Goal: Transaction & Acquisition: Purchase product/service

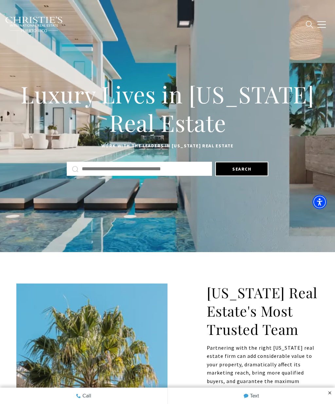
click at [322, 21] on button "button" at bounding box center [322, 24] width 17 height 19
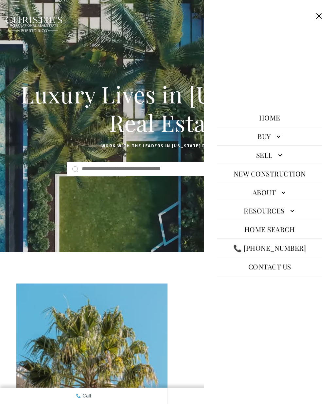
click at [277, 144] on link "Buy" at bounding box center [270, 136] width 105 height 16
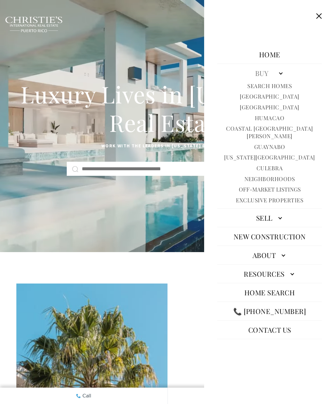
click at [282, 225] on link "Sell" at bounding box center [270, 218] width 105 height 16
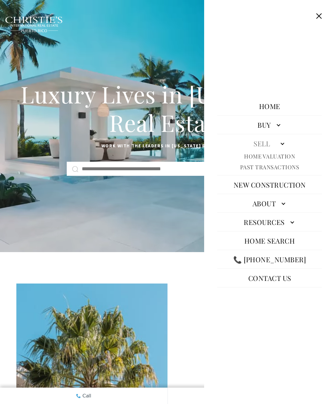
click at [277, 133] on link "Buy" at bounding box center [270, 125] width 105 height 16
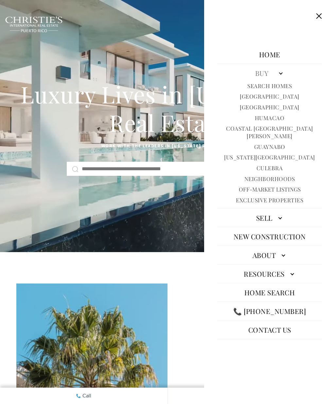
click at [283, 90] on link "Search Homes" at bounding box center [270, 86] width 45 height 8
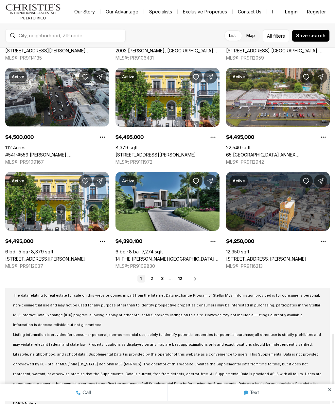
scroll to position [1463, 0]
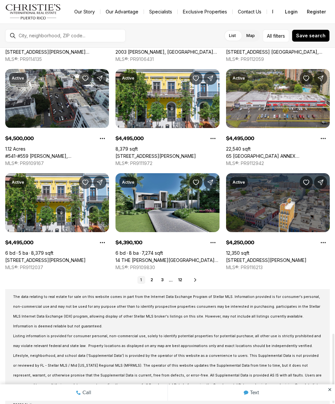
click at [153, 277] on link "2" at bounding box center [152, 280] width 8 height 8
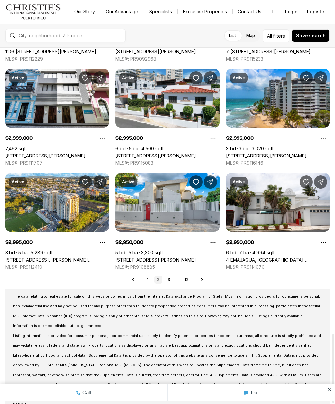
scroll to position [1463, 0]
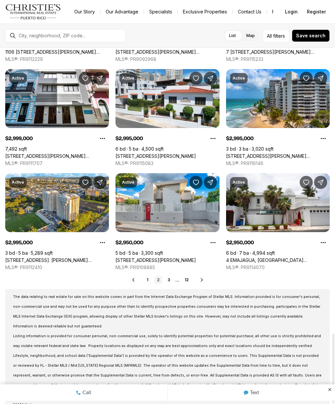
click at [172, 281] on link "3" at bounding box center [169, 280] width 8 height 8
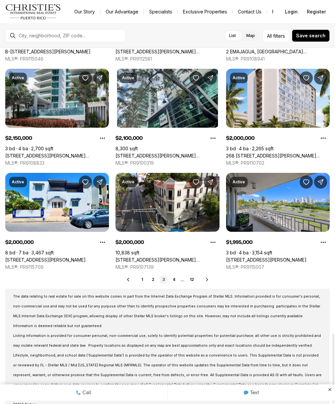
scroll to position [1463, 0]
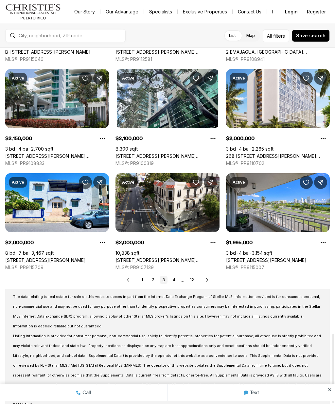
click at [175, 281] on link "4" at bounding box center [174, 280] width 8 height 8
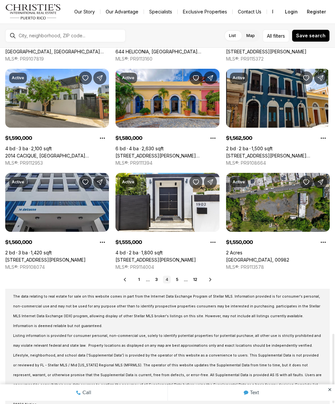
scroll to position [1463, 0]
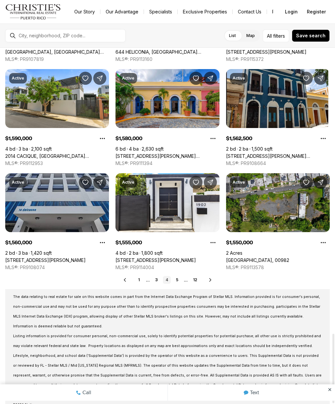
click at [177, 278] on link "5" at bounding box center [178, 280] width 8 height 8
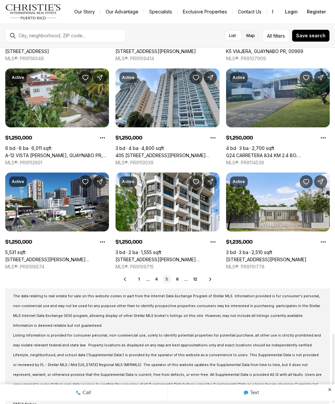
scroll to position [1463, 0]
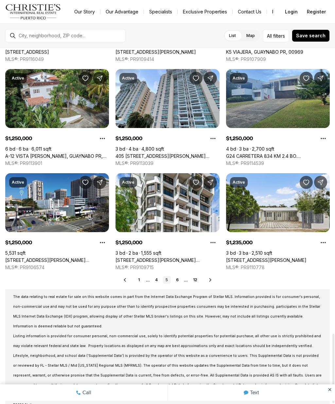
click at [178, 278] on link "6" at bounding box center [178, 280] width 8 height 8
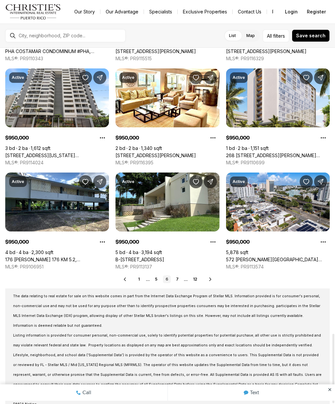
scroll to position [1463, 0]
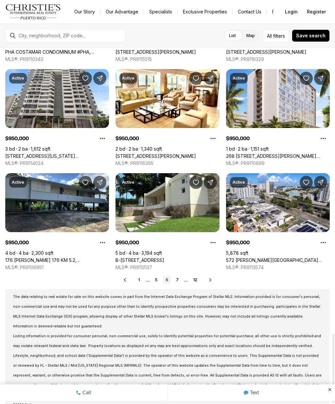
click at [180, 278] on link "7" at bounding box center [178, 280] width 8 height 8
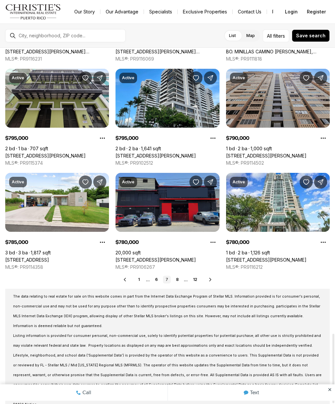
scroll to position [1463, 0]
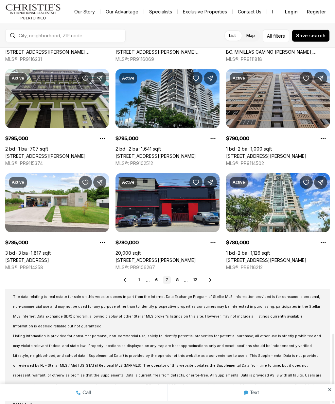
click at [181, 278] on link "8" at bounding box center [178, 280] width 8 height 8
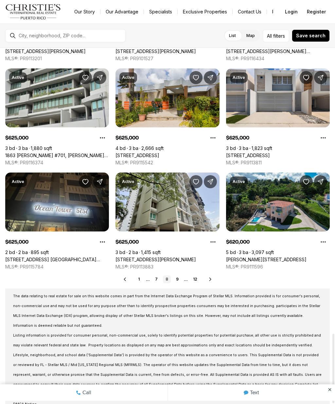
scroll to position [1463, 0]
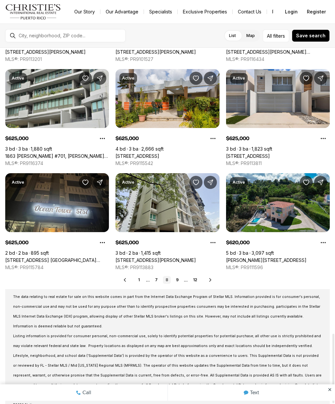
click at [179, 278] on link "9" at bounding box center [178, 280] width 8 height 8
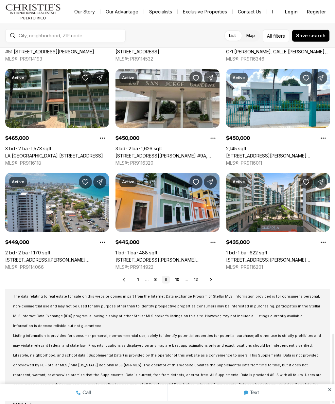
scroll to position [1463, 0]
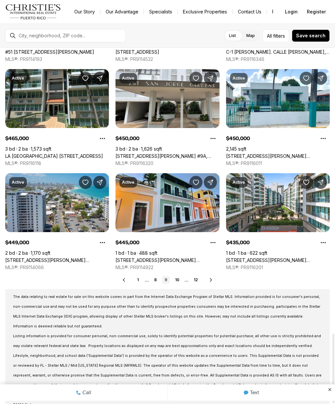
click at [181, 277] on link "10" at bounding box center [178, 280] width 10 height 8
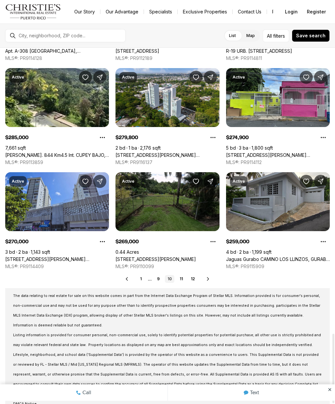
scroll to position [1463, 0]
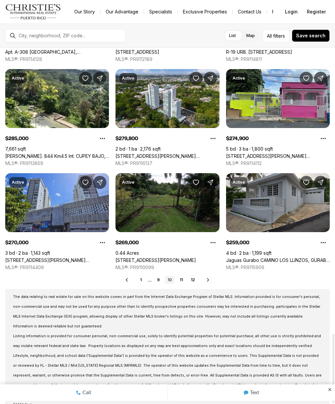
click at [183, 277] on link "11" at bounding box center [181, 280] width 9 height 8
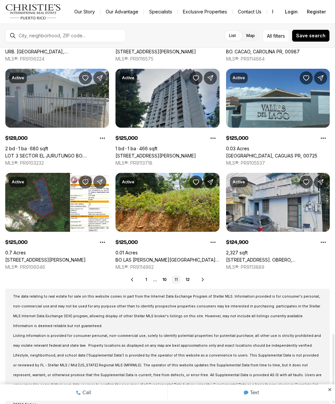
scroll to position [1463, 0]
